Goal: Information Seeking & Learning: Learn about a topic

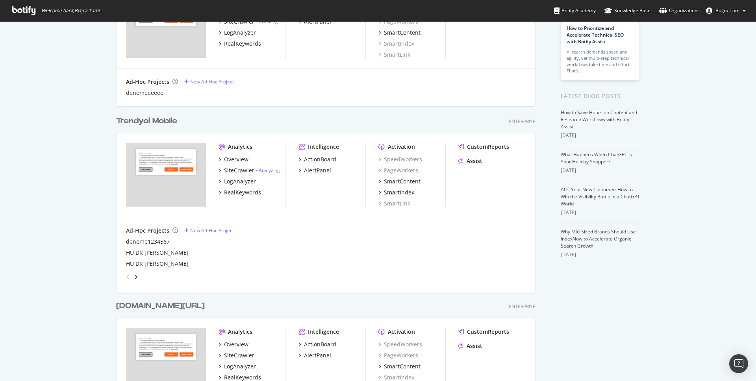
scroll to position [109, 0]
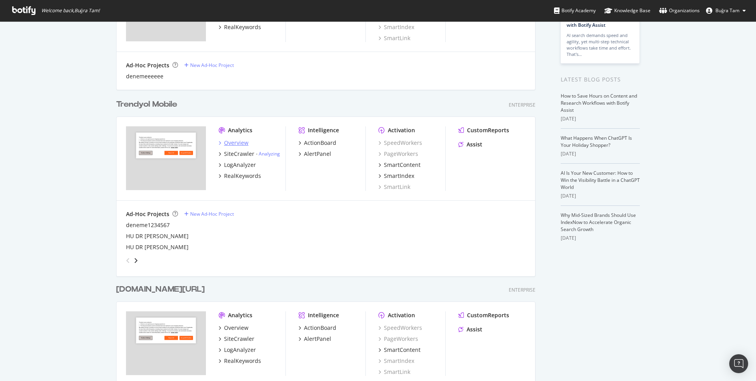
click at [239, 144] on div "Overview" at bounding box center [236, 143] width 24 height 8
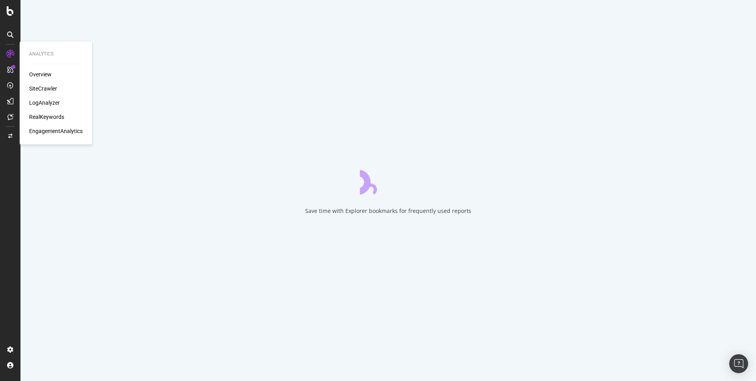
click at [45, 87] on div "SiteCrawler" at bounding box center [43, 89] width 28 height 8
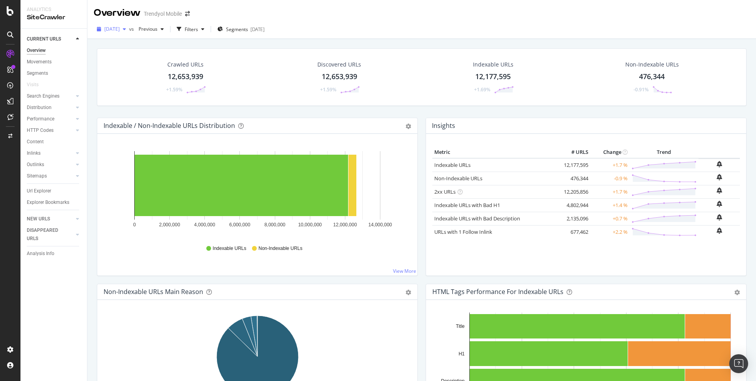
click at [120, 28] on span "[DATE]" at bounding box center [111, 29] width 15 height 7
click at [260, 51] on div "Crawled URLs 12,653,939 +1.59% Discovered URLs 12,653,939 +1.59% Indexable URLs…" at bounding box center [422, 77] width 650 height 58
click at [52, 117] on div "RealKeywords" at bounding box center [46, 117] width 35 height 8
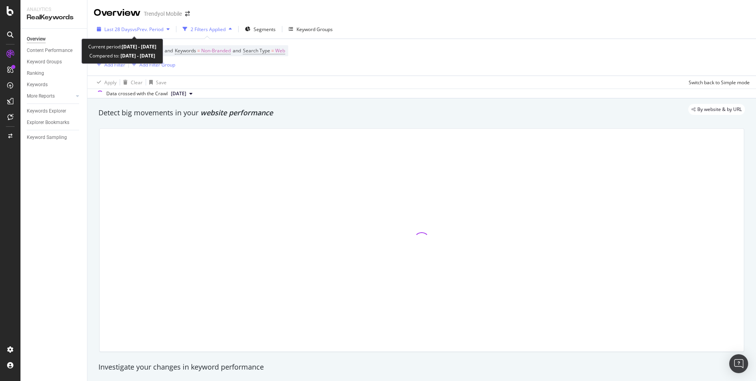
click at [150, 34] on div "Last 28 Days vs Prev. Period" at bounding box center [133, 29] width 79 height 12
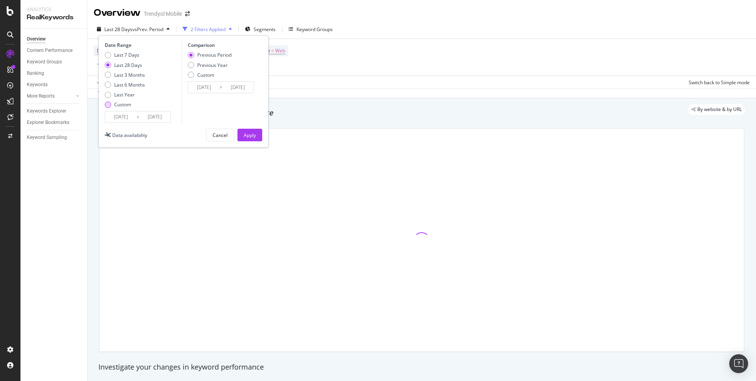
click at [120, 103] on div "Custom" at bounding box center [122, 104] width 17 height 7
click at [117, 115] on input "[DATE]" at bounding box center [121, 116] width 32 height 11
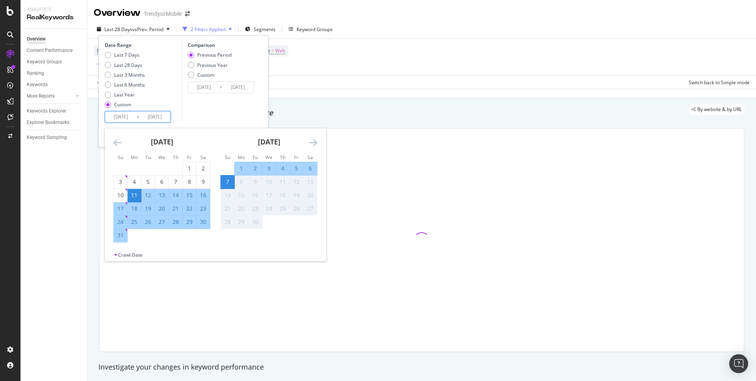
click at [242, 167] on div "1" at bounding box center [241, 169] width 13 height 8
type input "[DATE]"
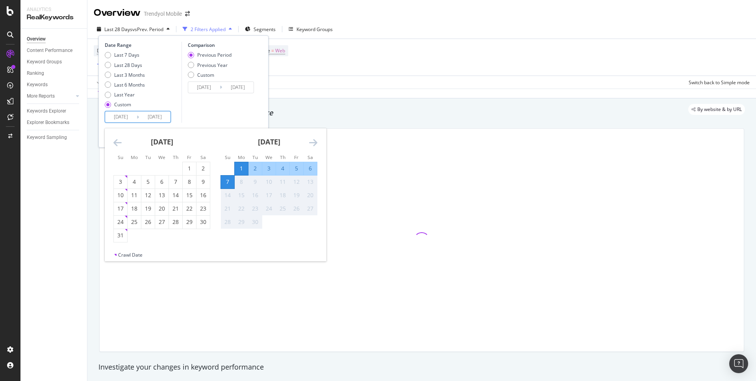
click at [208, 104] on div "Comparison Previous Period Previous Year Custom [DATE] Navigate forward to inte…" at bounding box center [219, 82] width 75 height 81
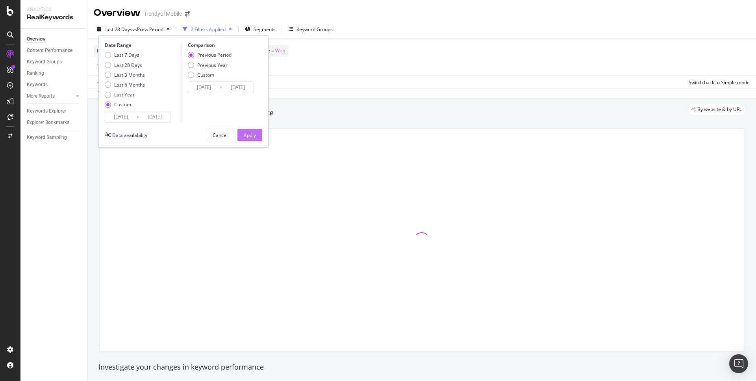
click at [258, 137] on button "Apply" at bounding box center [249, 135] width 25 height 13
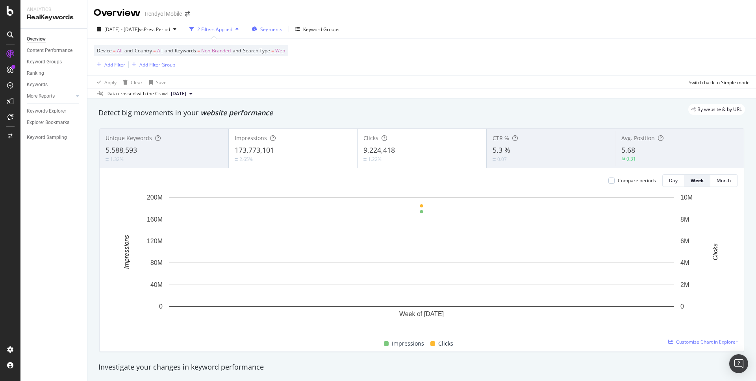
click at [282, 31] on span "Segments" at bounding box center [271, 29] width 22 height 7
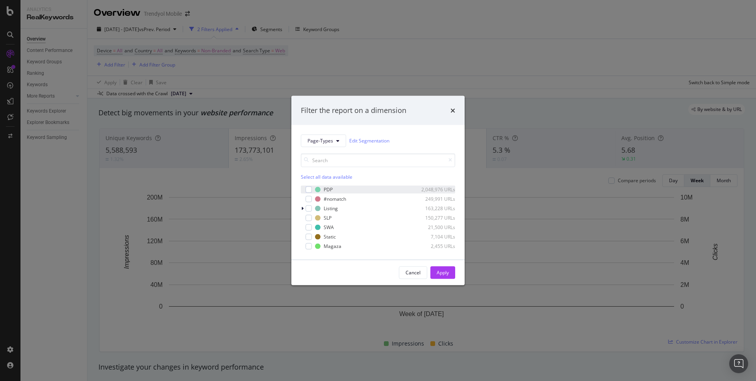
click at [312, 189] on div "PDP 2,048,976 URLs" at bounding box center [378, 190] width 154 height 8
click at [440, 271] on div "Apply" at bounding box center [443, 272] width 12 height 7
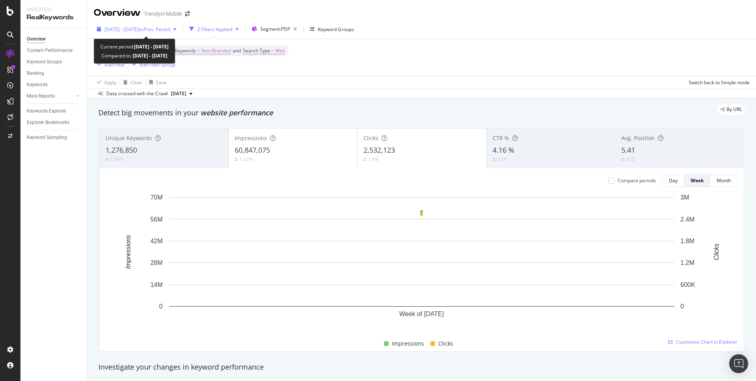
click at [170, 30] on span "vs Prev. Period" at bounding box center [154, 29] width 31 height 7
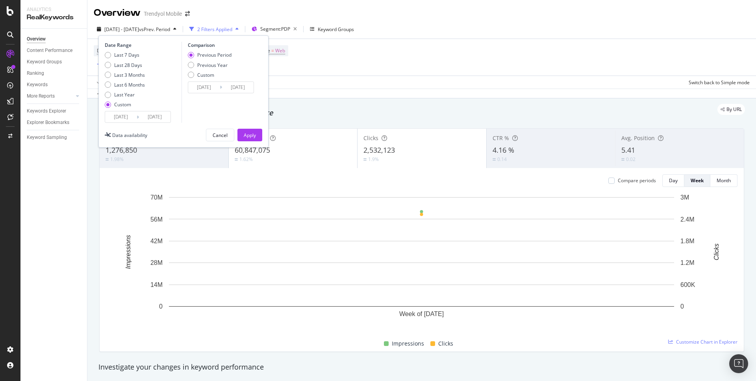
click at [354, 95] on div "Data crossed with the Crawl [DATE]" at bounding box center [421, 93] width 669 height 9
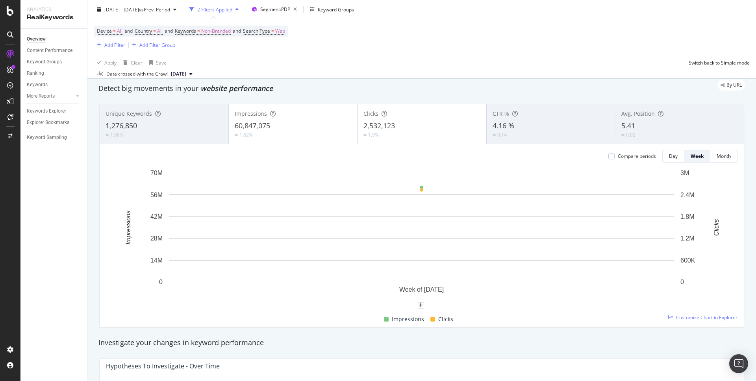
scroll to position [22, 0]
click at [676, 161] on div "Day" at bounding box center [673, 159] width 9 height 7
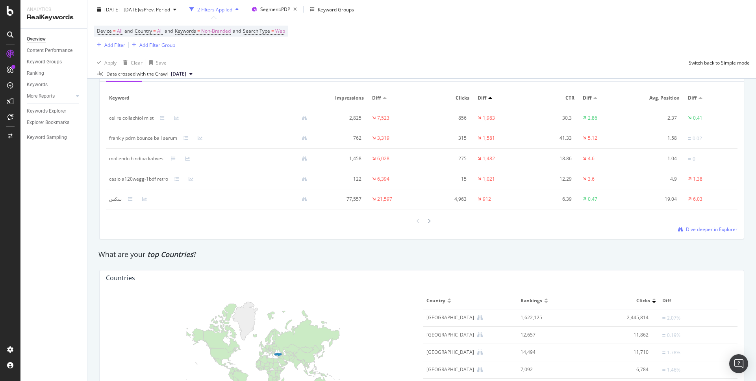
scroll to position [972, 0]
click at [430, 223] on div at bounding box center [429, 220] width 7 height 11
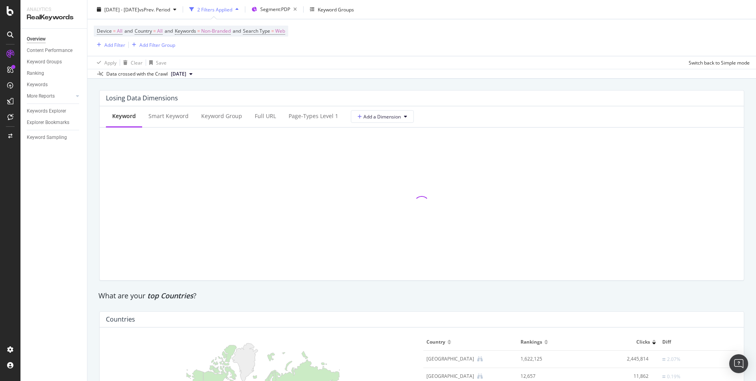
scroll to position [918, 0]
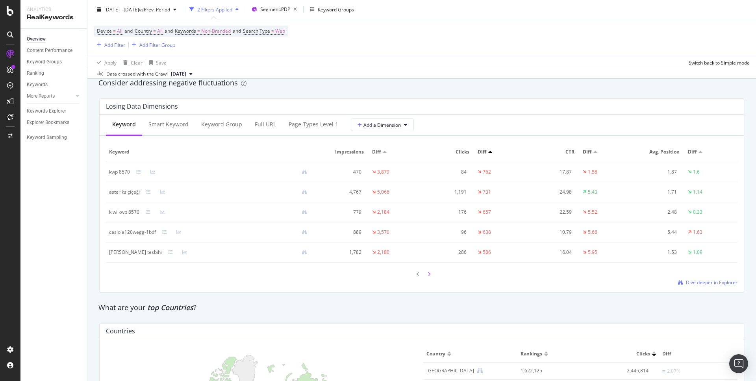
click at [427, 274] on div at bounding box center [429, 274] width 7 height 11
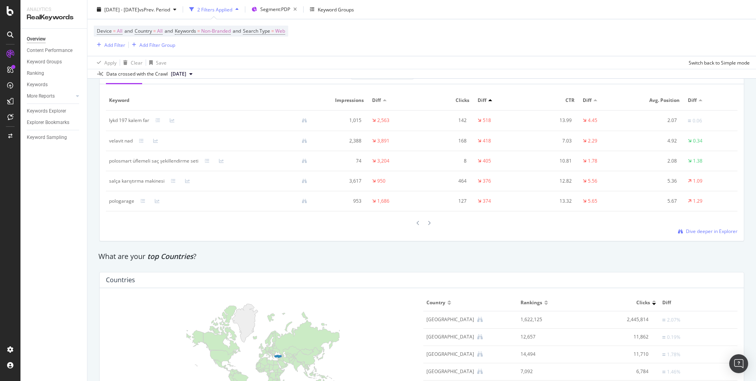
scroll to position [973, 0]
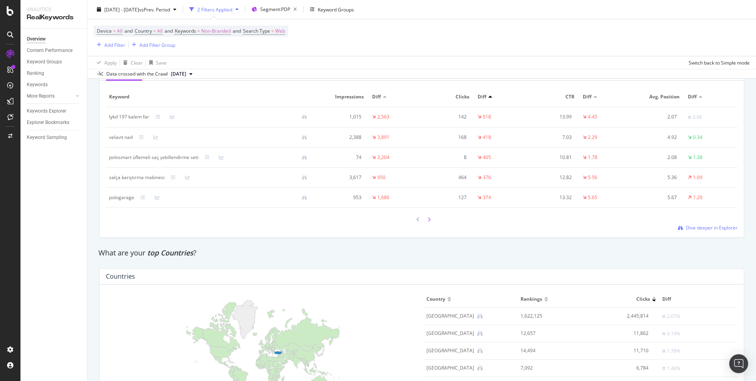
click at [429, 219] on icon at bounding box center [429, 219] width 3 height 5
click at [135, 117] on div "[MEDICAL_DATA] şurubu" at bounding box center [136, 116] width 54 height 7
click at [115, 115] on div "[MEDICAL_DATA] şurubu" at bounding box center [136, 116] width 54 height 7
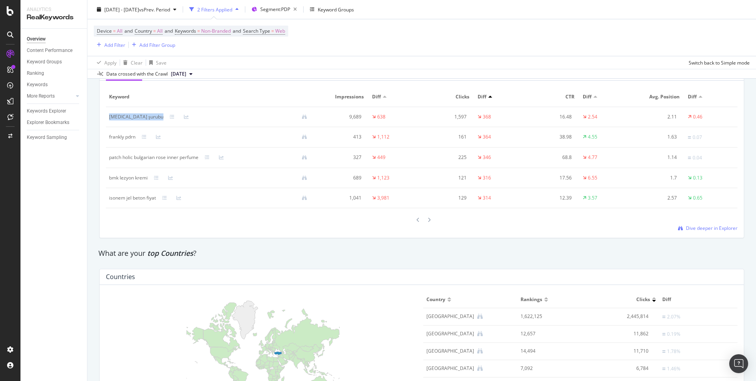
click at [115, 115] on div "[MEDICAL_DATA] şurubu" at bounding box center [136, 116] width 54 height 7
copy div "[MEDICAL_DATA] şurubu"
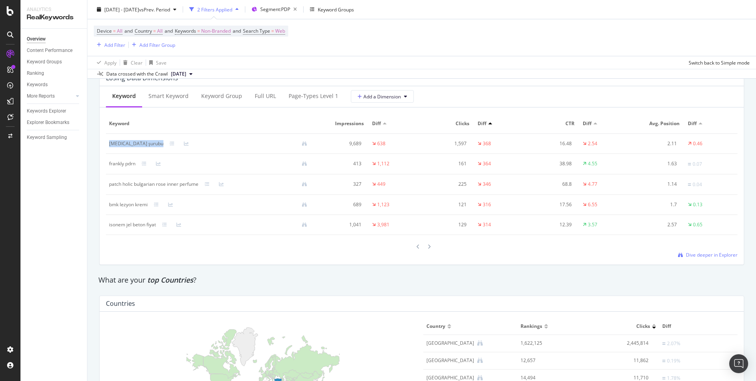
scroll to position [945, 0]
click at [265, 96] on div "Full URL" at bounding box center [265, 97] width 21 height 8
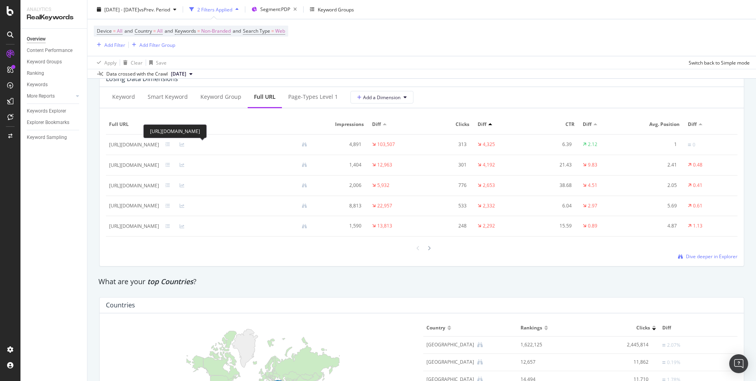
click at [159, 142] on div "[URL][DOMAIN_NAME]" at bounding box center [134, 144] width 50 height 7
copy div "[URL][DOMAIN_NAME]"
click at [159, 167] on div "[URL][DOMAIN_NAME]" at bounding box center [134, 165] width 50 height 7
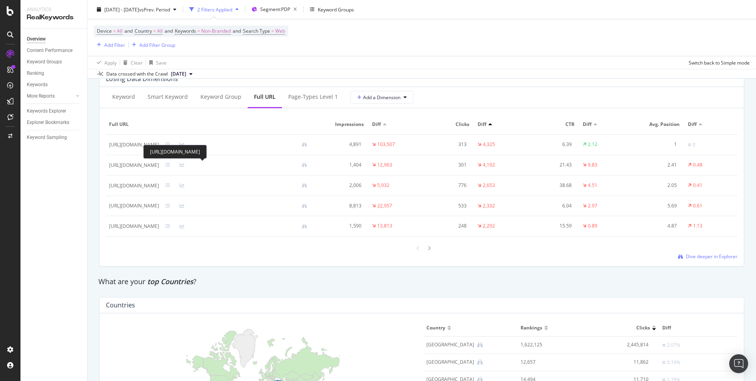
click at [159, 167] on div "[URL][DOMAIN_NAME]" at bounding box center [134, 165] width 50 height 7
click at [159, 188] on div "[URL][DOMAIN_NAME]" at bounding box center [134, 185] width 50 height 7
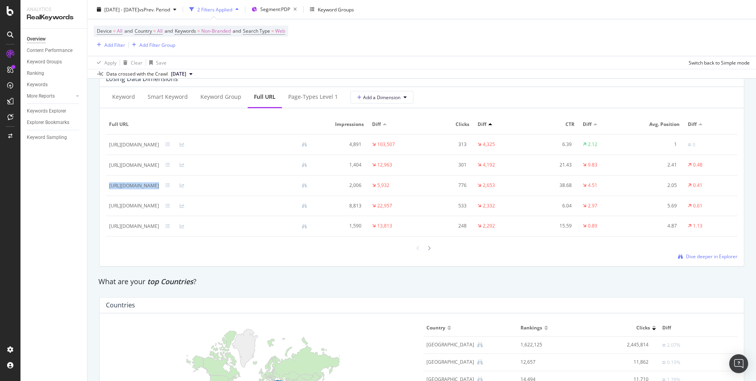
copy div "[URL][DOMAIN_NAME]"
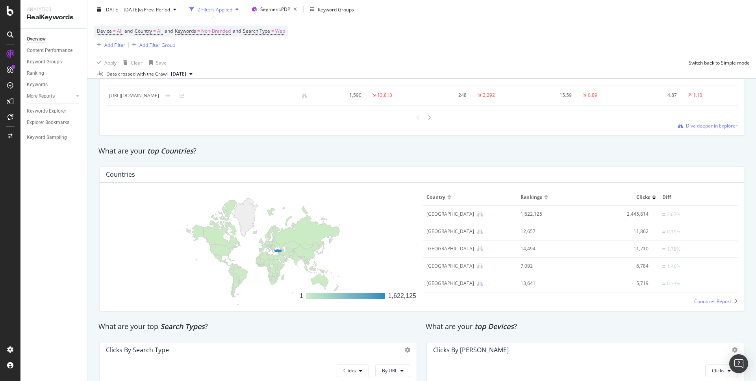
scroll to position [1076, 0]
click at [428, 114] on div at bounding box center [429, 118] width 7 height 11
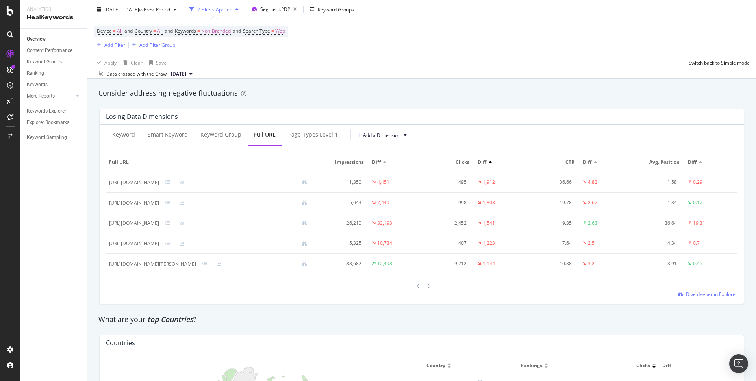
scroll to position [918, 0]
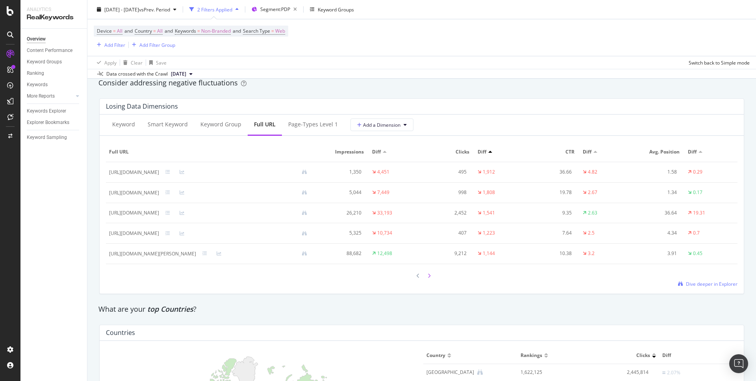
click at [429, 275] on icon at bounding box center [429, 276] width 3 height 5
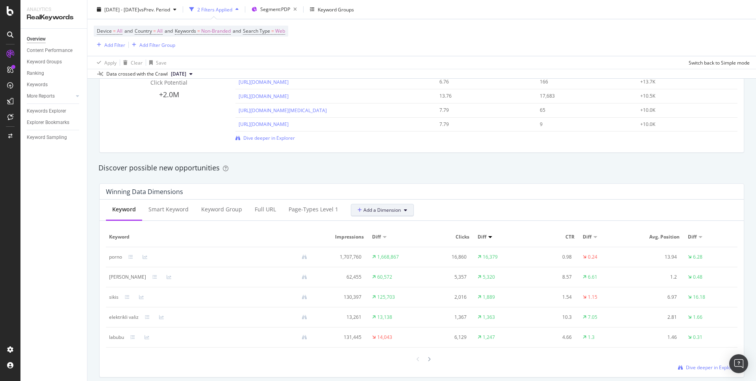
scroll to position [567, 0]
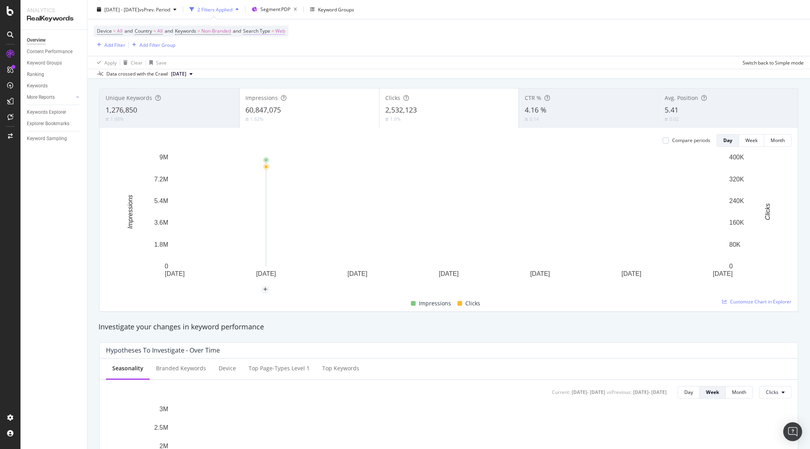
scroll to position [41, 0]
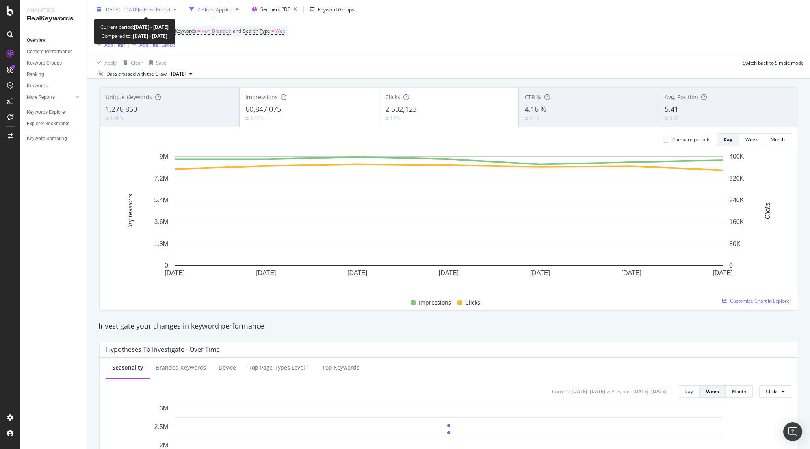
click at [176, 14] on div "[DATE] - [DATE] vs Prev. Period" at bounding box center [137, 10] width 86 height 12
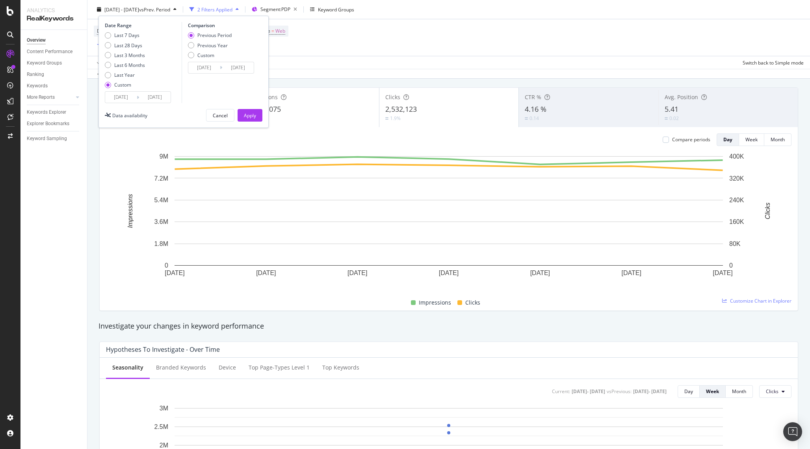
click at [338, 59] on div "Apply Clear Save Switch back to Simple mode" at bounding box center [448, 62] width 722 height 13
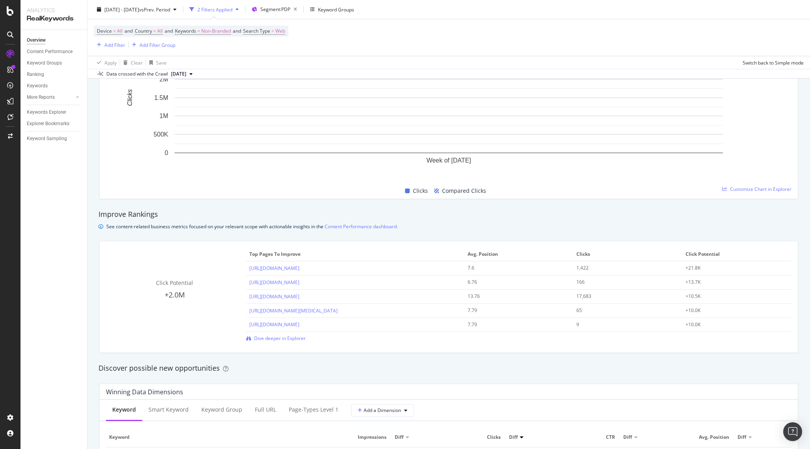
scroll to position [0, 0]
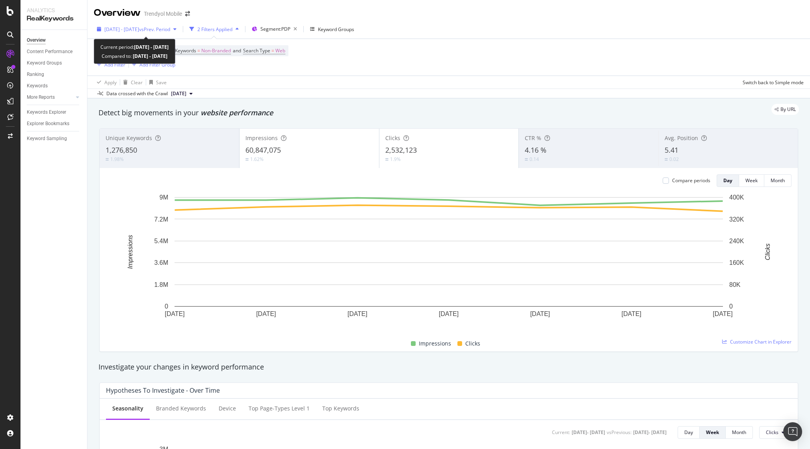
click at [160, 31] on span "vs Prev. Period" at bounding box center [154, 29] width 31 height 7
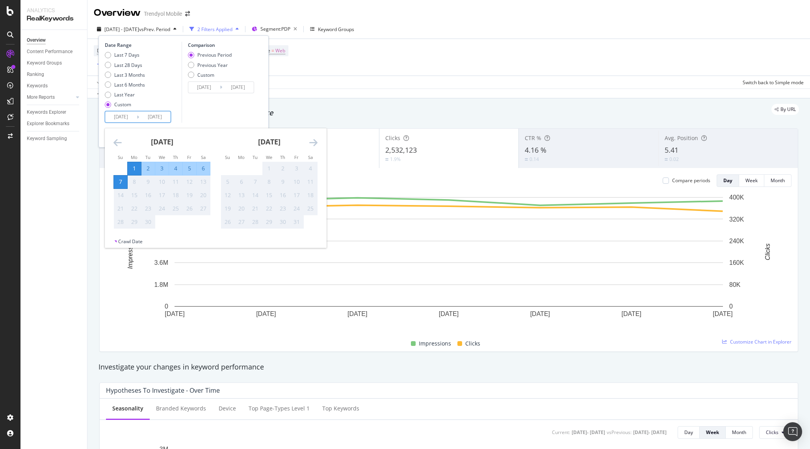
click at [116, 116] on input "[DATE]" at bounding box center [121, 116] width 32 height 11
click at [218, 109] on div "Comparison Previous Period Previous Year Custom [DATE] Navigate forward to inte…" at bounding box center [219, 82] width 75 height 81
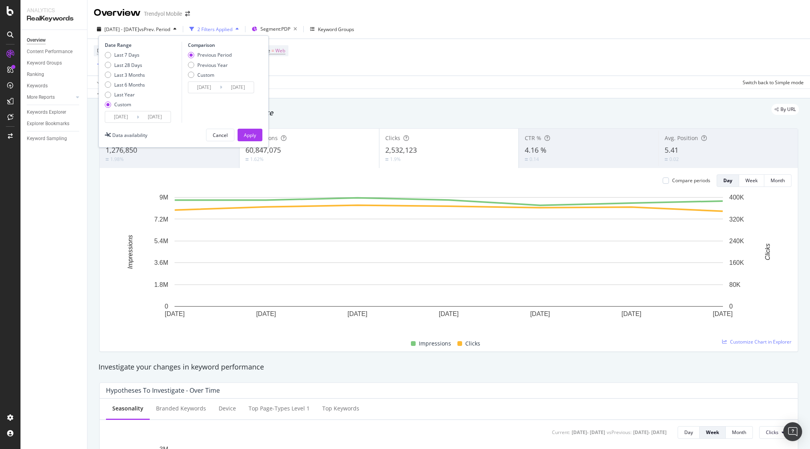
click at [214, 89] on input "[DATE]" at bounding box center [204, 87] width 32 height 11
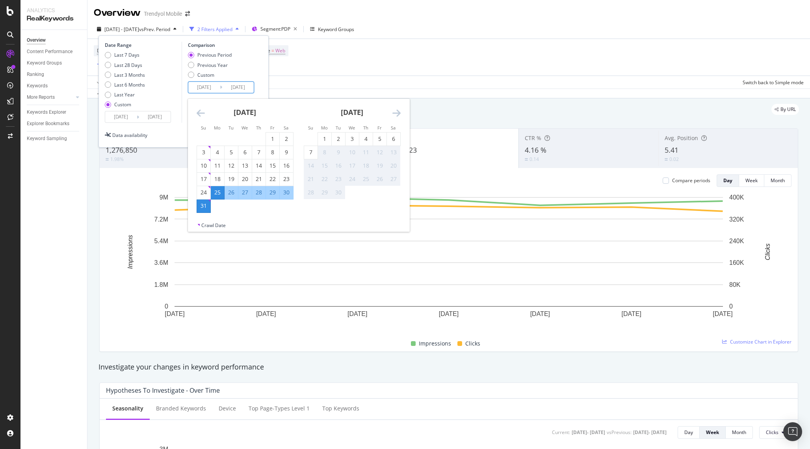
click at [173, 129] on div "Data availability Cancel Apply" at bounding box center [184, 135] width 158 height 13
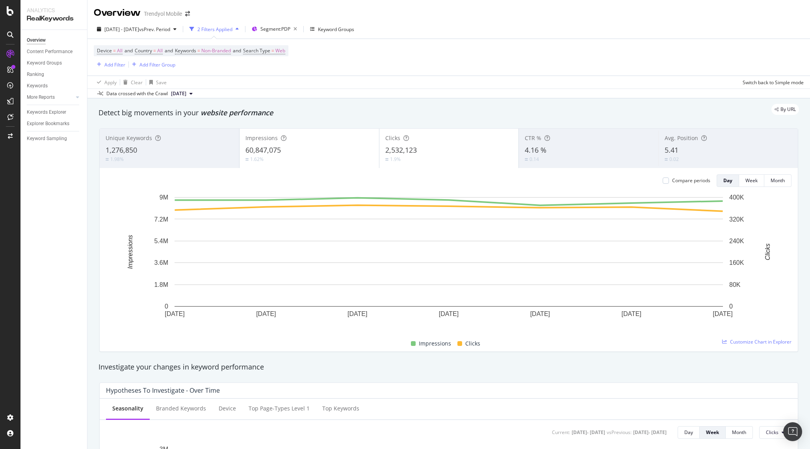
click at [170, 26] on span "vs Prev. Period" at bounding box center [154, 29] width 31 height 7
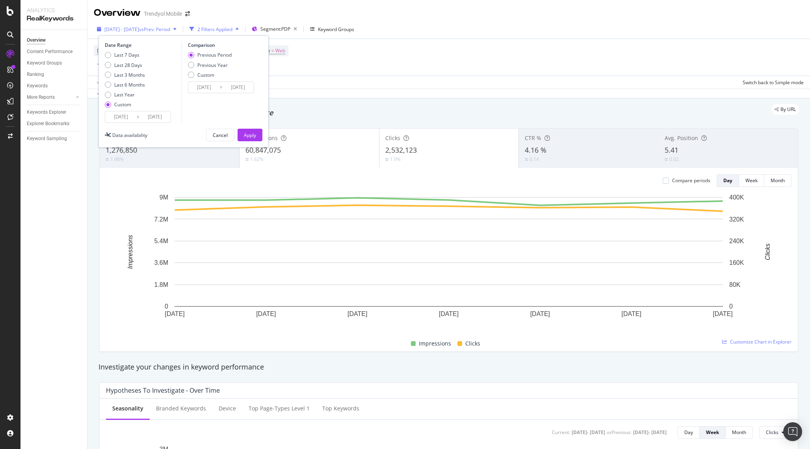
click at [170, 26] on span "vs Prev. Period" at bounding box center [154, 29] width 31 height 7
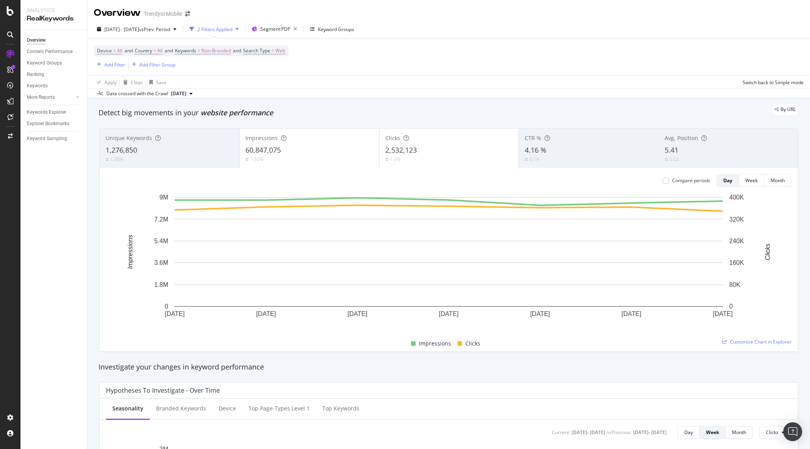
click at [186, 94] on span "[DATE]" at bounding box center [178, 93] width 15 height 7
click at [323, 91] on div "Data crossed with the Crawl [DATE]" at bounding box center [448, 93] width 722 height 9
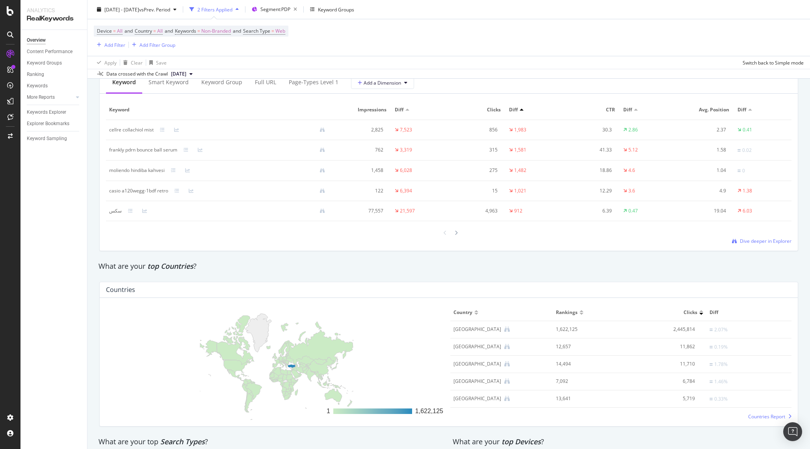
scroll to position [961, 0]
click at [123, 45] on div "Add Filter" at bounding box center [114, 44] width 21 height 7
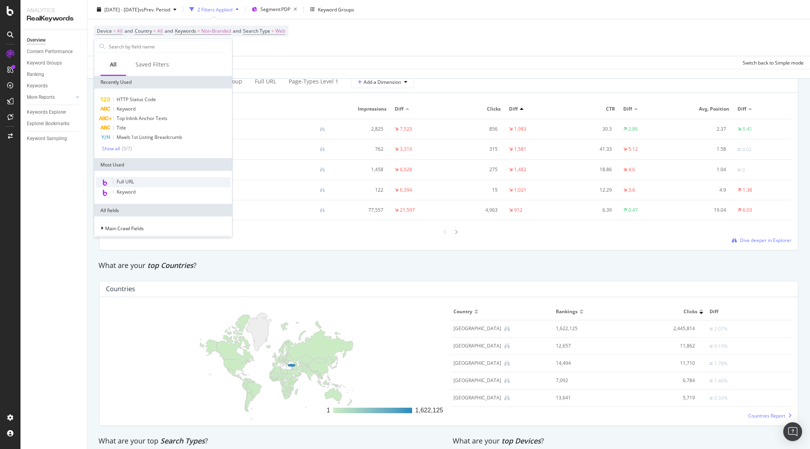
click at [129, 182] on span "Full URL" at bounding box center [125, 181] width 17 height 7
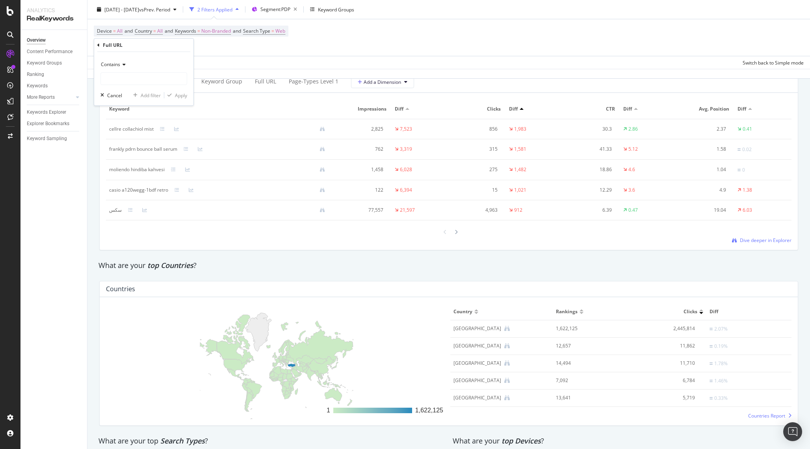
click at [117, 61] on span "Contains" at bounding box center [110, 64] width 19 height 7
click at [167, 50] on div "Full URL" at bounding box center [143, 45] width 93 height 13
click at [145, 81] on input "text" at bounding box center [144, 78] width 86 height 13
type input "-p-"
click at [181, 94] on div "Apply" at bounding box center [181, 95] width 12 height 7
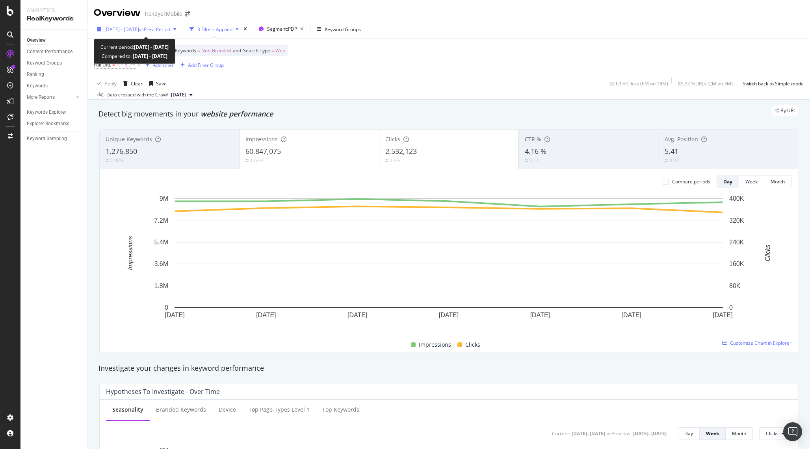
click at [163, 28] on span "vs Prev. Period" at bounding box center [154, 29] width 31 height 7
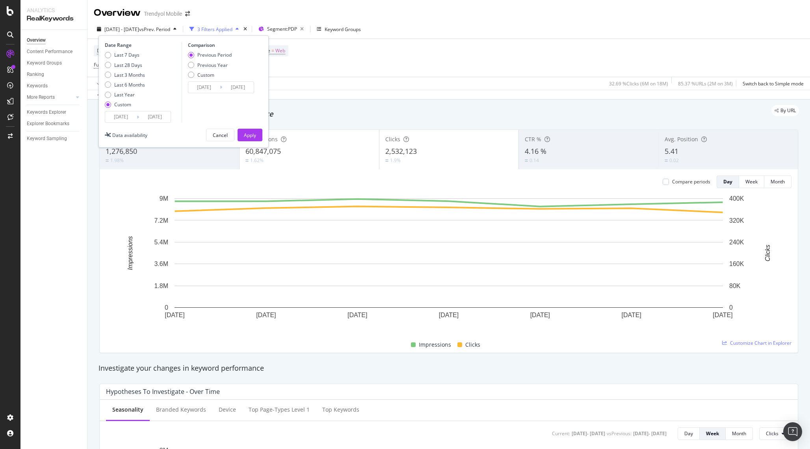
click at [210, 87] on input "[DATE]" at bounding box center [204, 87] width 32 height 11
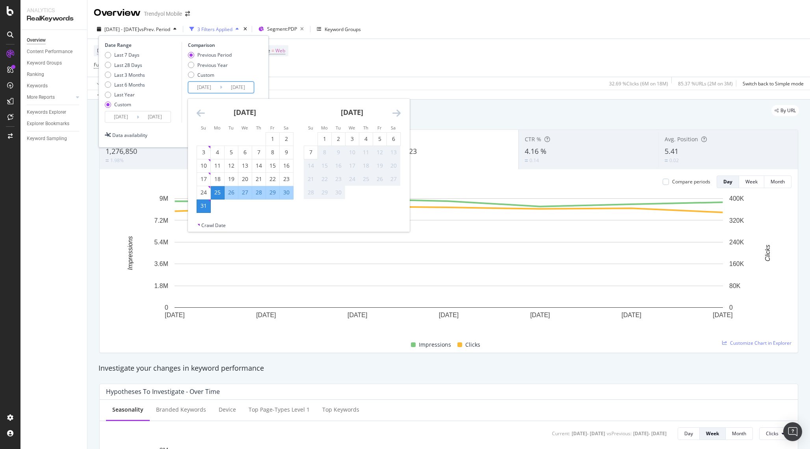
click at [267, 65] on div "Date Range Last 7 Days Last 28 Days Last 3 Months Last 6 Months Last Year Custo…" at bounding box center [183, 91] width 170 height 112
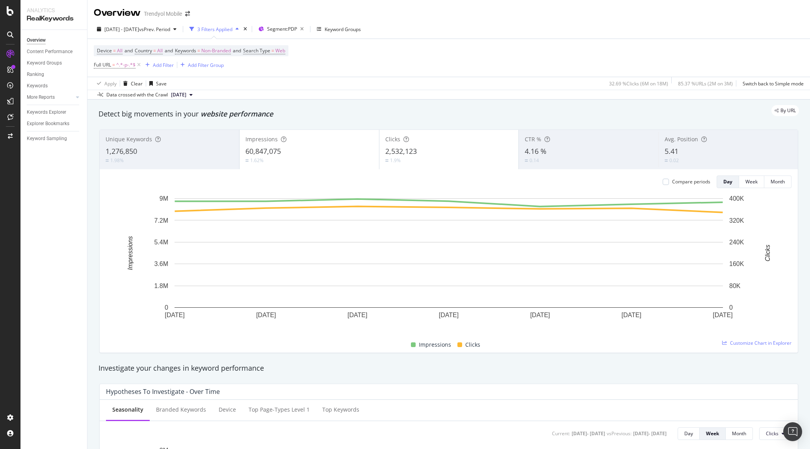
click at [308, 75] on div "Device = All and Country = All and Keywords = Non-Branded and Search Type = Web…" at bounding box center [449, 58] width 710 height 38
